Goal: Transaction & Acquisition: Register for event/course

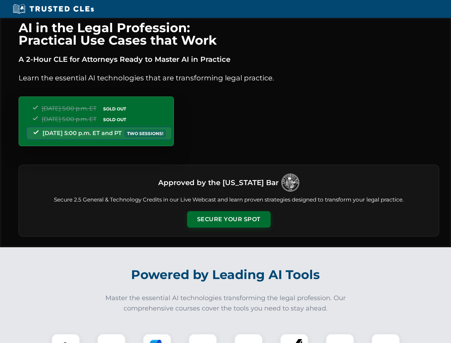
click at [228, 219] on button "Secure Your Spot" at bounding box center [229, 219] width 84 height 16
click at [66, 338] on img at bounding box center [65, 347] width 21 height 21
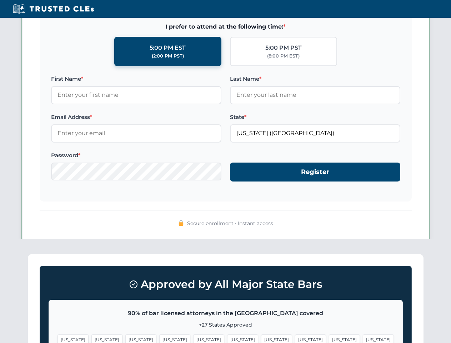
click at [261, 338] on span "[US_STATE]" at bounding box center [276, 339] width 31 height 10
click at [329, 338] on span "[US_STATE]" at bounding box center [344, 339] width 31 height 10
